Goal: Go to known website: Go to known website

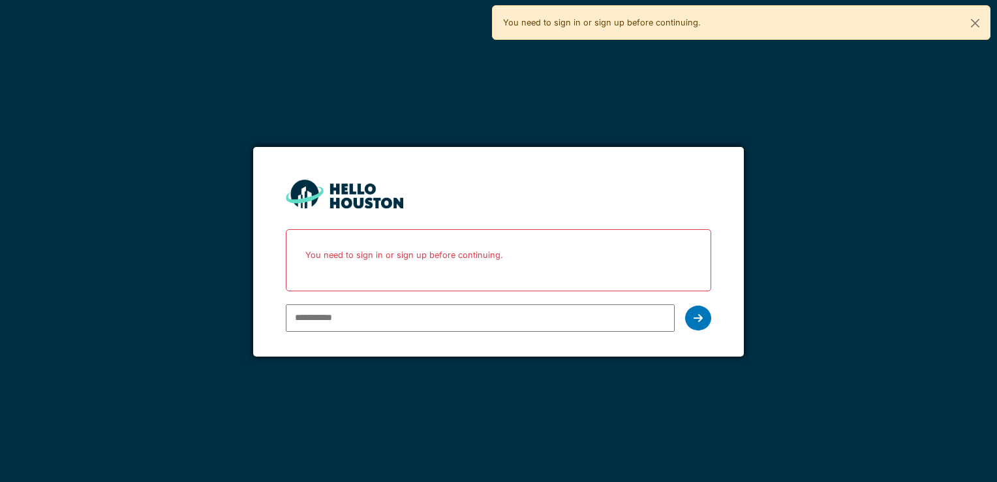
click at [358, 319] on input "email" at bounding box center [480, 317] width 388 height 27
type input "**********"
click at [698, 314] on icon at bounding box center [698, 318] width 9 height 10
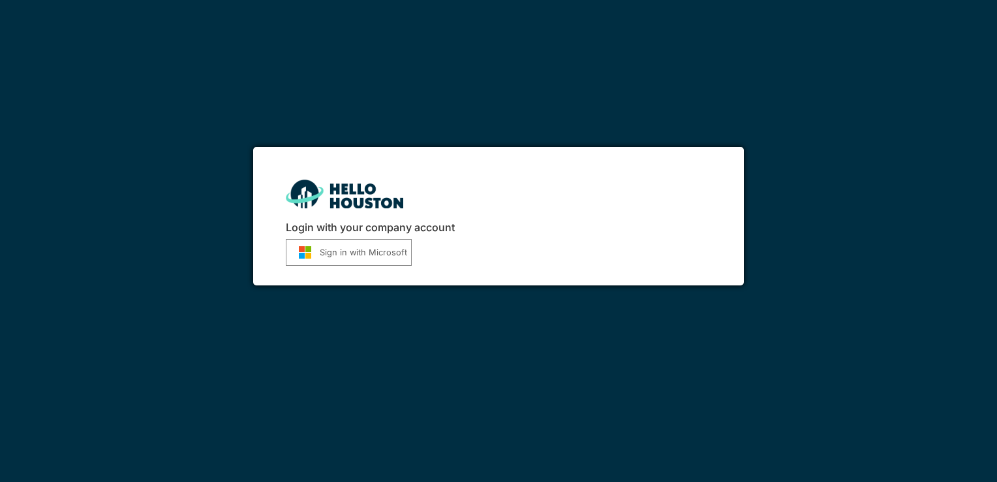
click at [379, 249] on button "Sign in with Microsoft" at bounding box center [349, 252] width 126 height 27
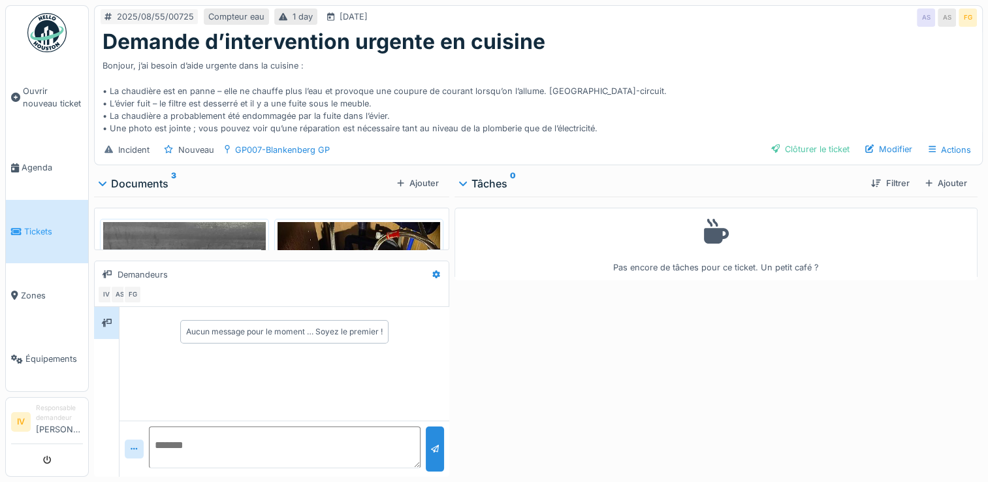
click at [212, 247] on img at bounding box center [184, 330] width 163 height 217
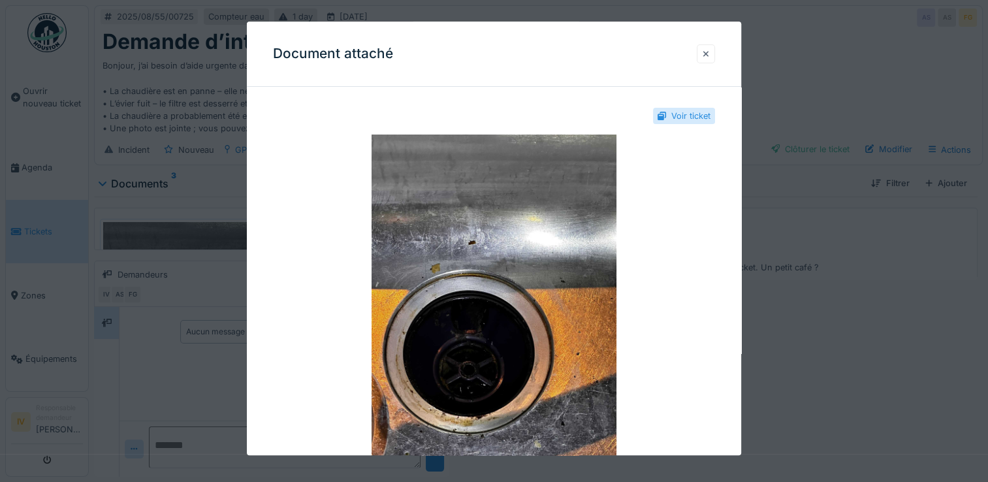
click at [709, 52] on div at bounding box center [705, 54] width 7 height 12
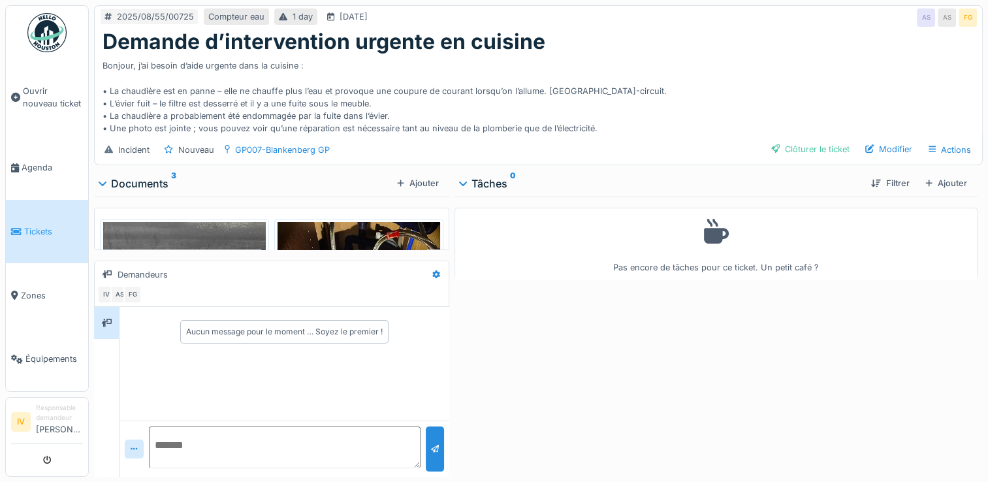
click at [366, 240] on img at bounding box center [358, 330] width 163 height 217
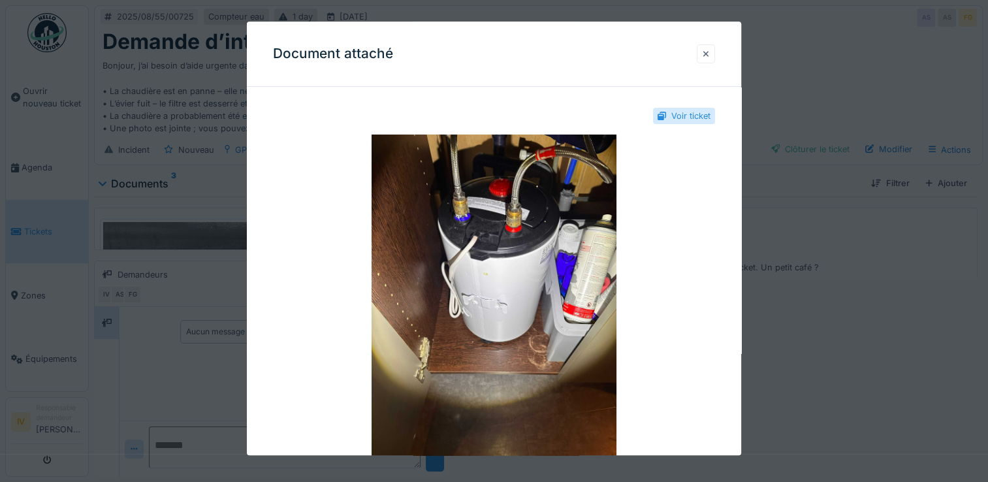
click at [709, 52] on div at bounding box center [705, 54] width 7 height 12
